Goal: Information Seeking & Learning: Learn about a topic

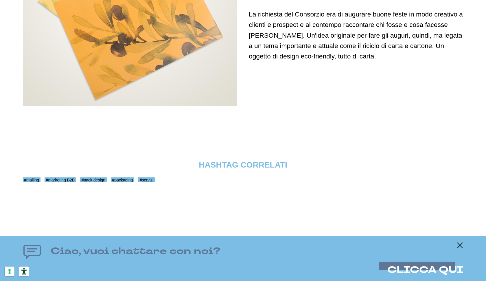
scroll to position [1772, 0]
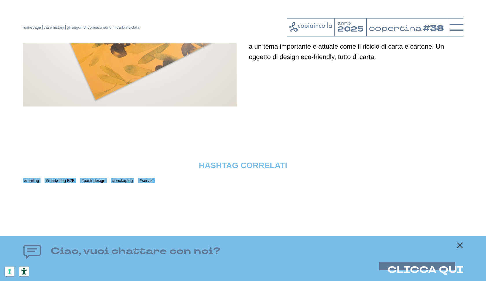
scroll to position [1771, 0]
click at [34, 181] on link "#mailing" at bounding box center [32, 180] width 18 height 5
click at [58, 183] on link "#marketing B2B" at bounding box center [61, 180] width 32 height 5
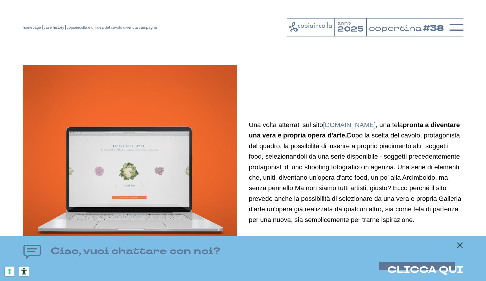
scroll to position [1541, 0]
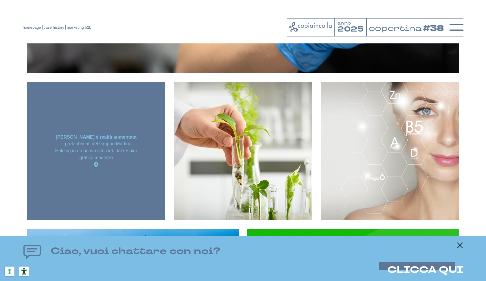
scroll to position [808, 0]
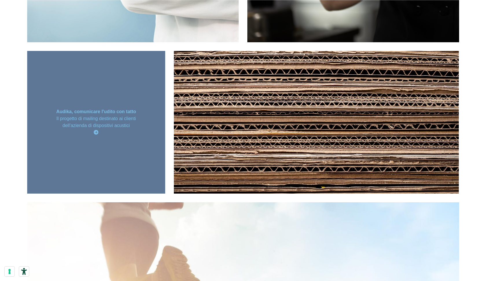
scroll to position [464, 0]
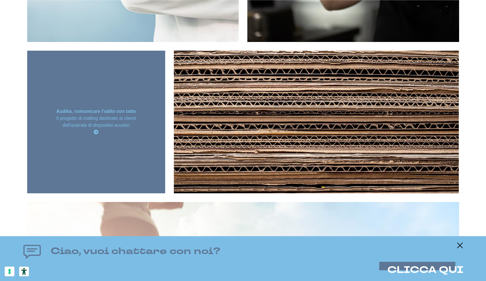
click at [133, 88] on div "Audika, comunicare l'udito con tatto Il progetto di mailing destinato ai client…" at bounding box center [96, 122] width 138 height 143
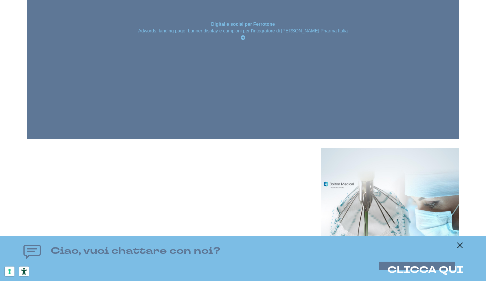
scroll to position [743, 0]
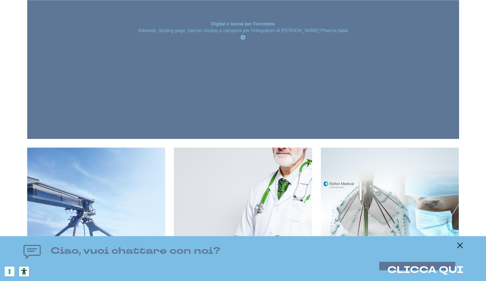
click at [264, 43] on div "Digital e social per Ferrotone Adwords, landing page, banner display e campioni…" at bounding box center [243, 31] width 432 height 26
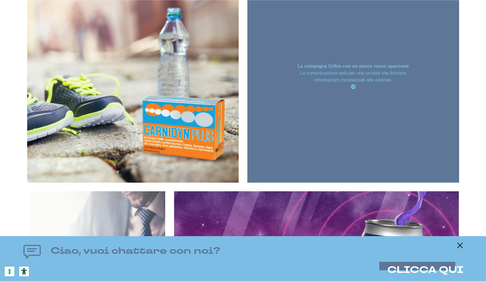
scroll to position [1066, 0]
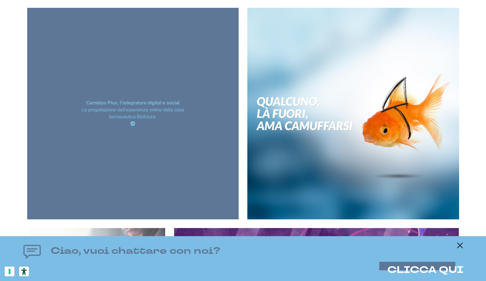
click at [202, 105] on div "Carnidyn Plus, l'integratore digital e social La progettazione dell'esperienza …" at bounding box center [133, 113] width 212 height 33
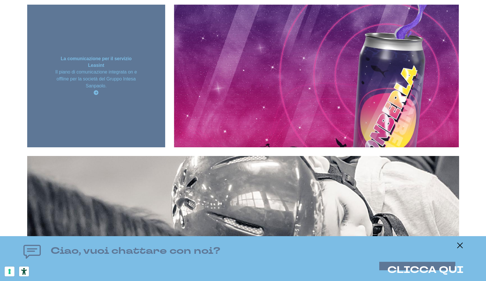
scroll to position [1253, 0]
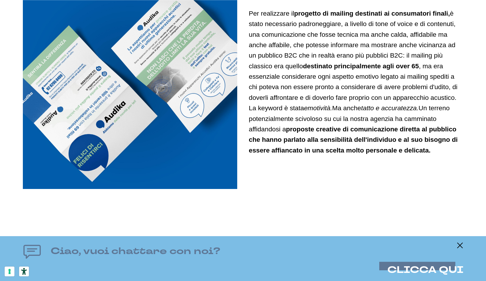
scroll to position [855, 0]
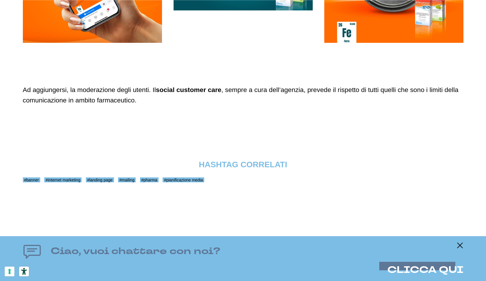
scroll to position [2165, 0]
click at [136, 180] on link "#mailing" at bounding box center [127, 179] width 18 height 5
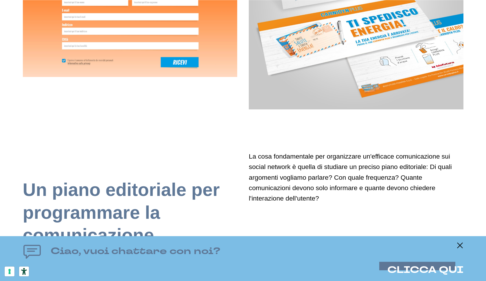
scroll to position [1268, 0]
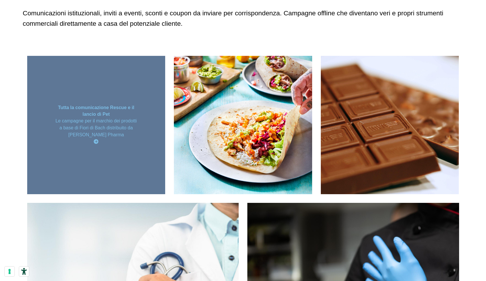
scroll to position [92, 0]
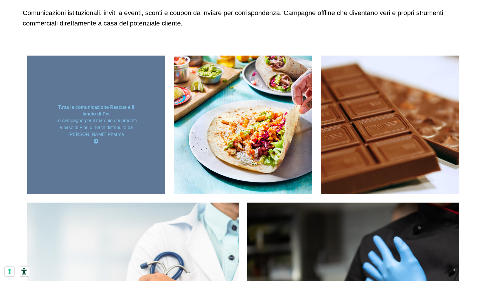
click at [133, 109] on strong "Tutta la comunicazione Rescue e il lancio di Pet" at bounding box center [96, 110] width 76 height 11
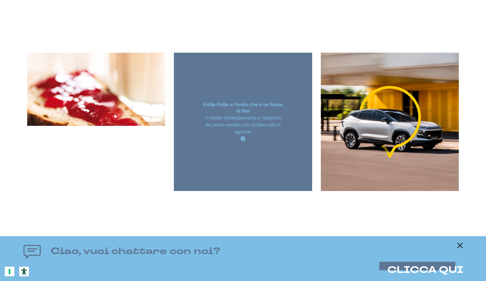
scroll to position [1581, 0]
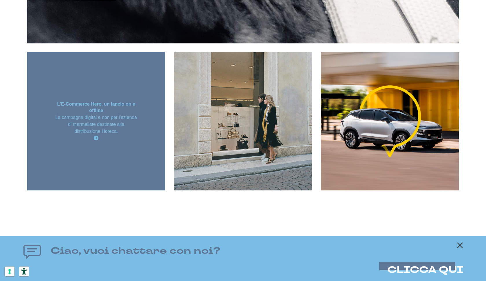
click at [131, 109] on h3 "L'E-Commerce Hero, un lancio on e offline" at bounding box center [96, 107] width 83 height 13
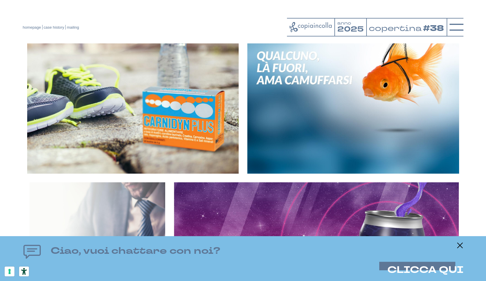
scroll to position [919, 0]
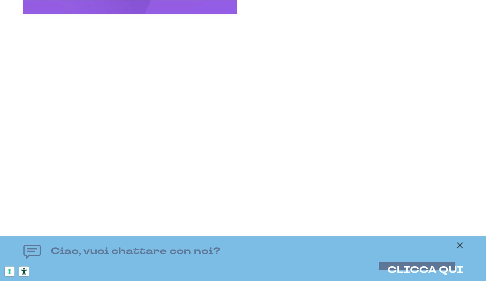
scroll to position [3515, 0]
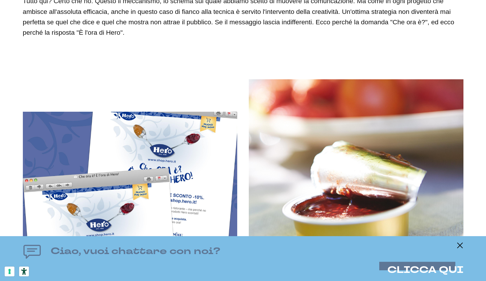
scroll to position [1123, 0]
